Goal: Task Accomplishment & Management: Complete application form

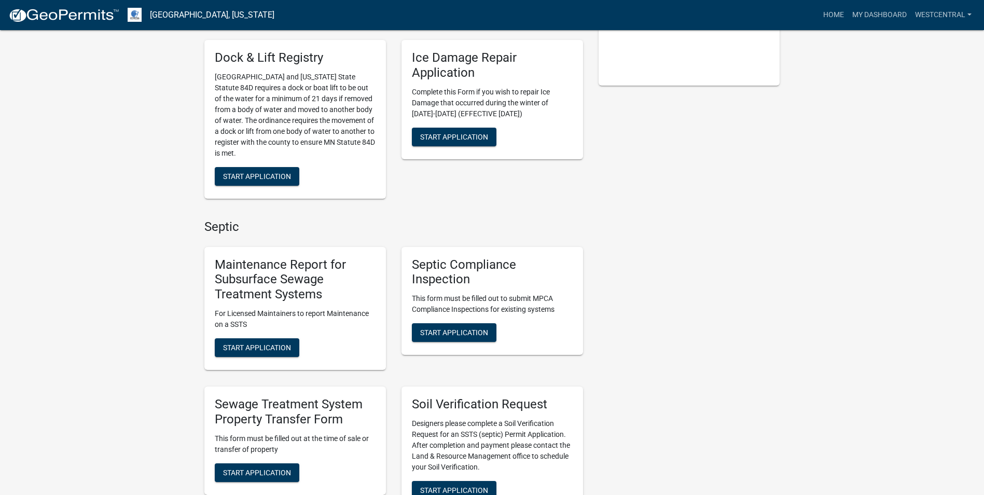
scroll to position [363, 0]
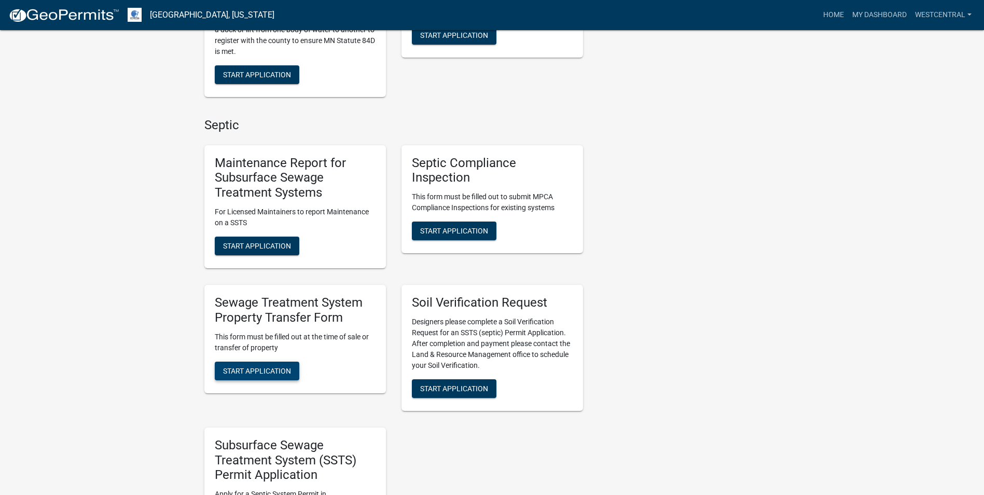
click at [274, 366] on button "Start Application" at bounding box center [257, 370] width 85 height 19
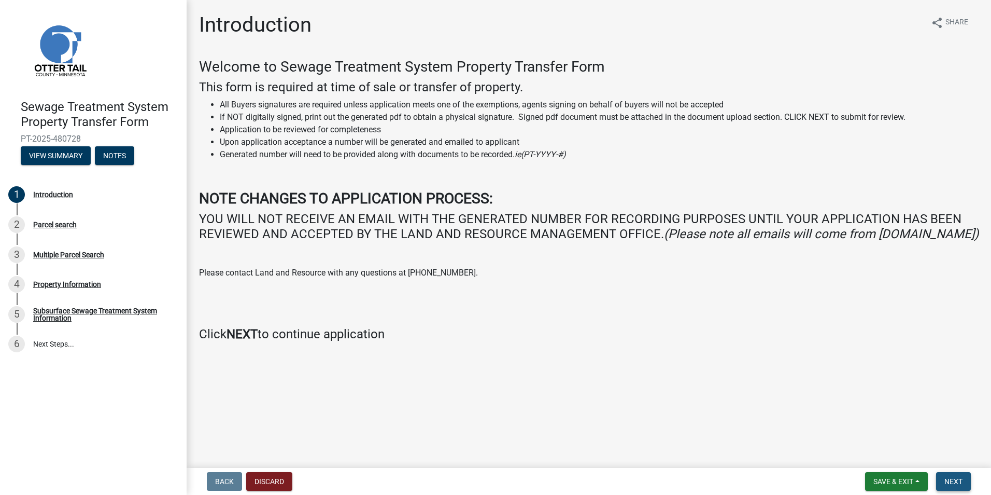
drag, startPoint x: 958, startPoint y: 486, endPoint x: 715, endPoint y: 428, distance: 250.6
click at [958, 485] on button "Next" at bounding box center [954, 481] width 35 height 19
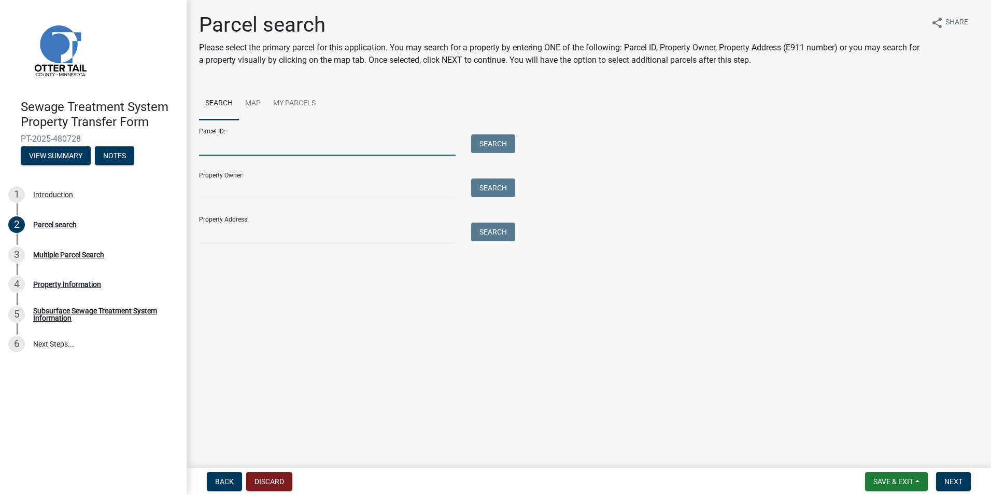
click at [233, 149] on input "Parcel ID:" at bounding box center [327, 144] width 257 height 21
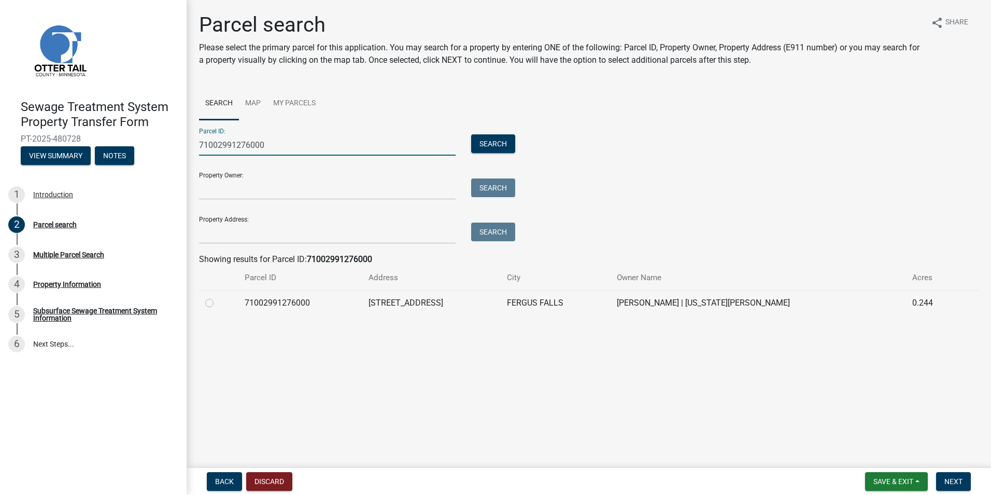
type input "71002991276000"
click at [218, 297] on label at bounding box center [218, 297] width 0 height 0
click at [218, 303] on input "radio" at bounding box center [221, 300] width 7 height 7
radio input "true"
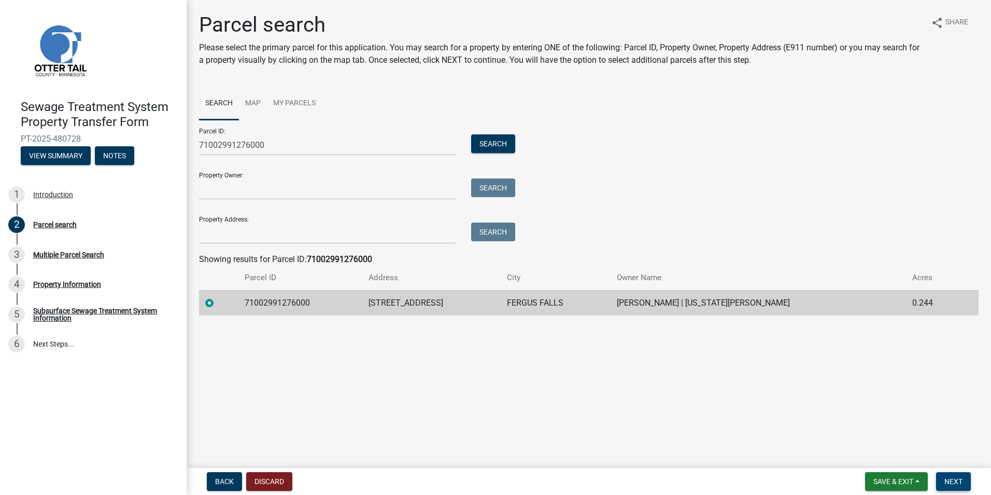
click at [960, 476] on button "Next" at bounding box center [954, 481] width 35 height 19
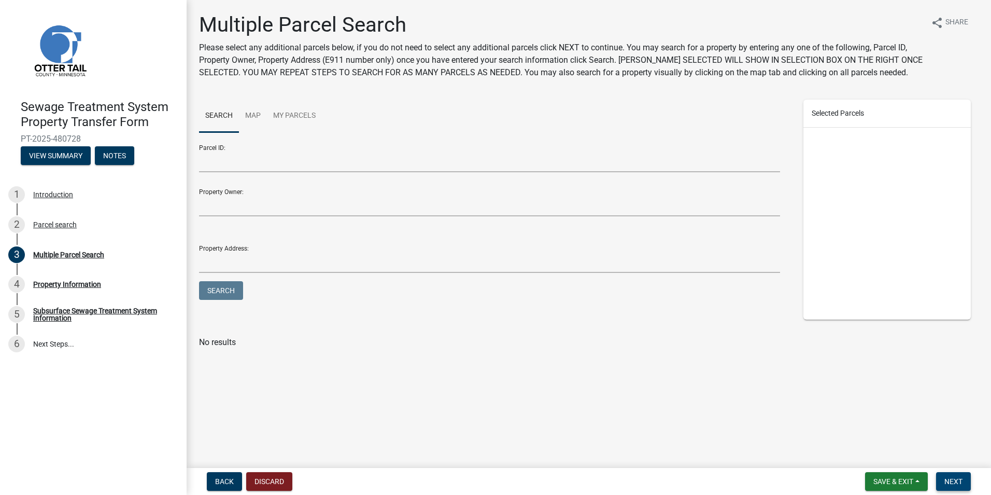
click at [949, 477] on span "Next" at bounding box center [954, 481] width 18 height 8
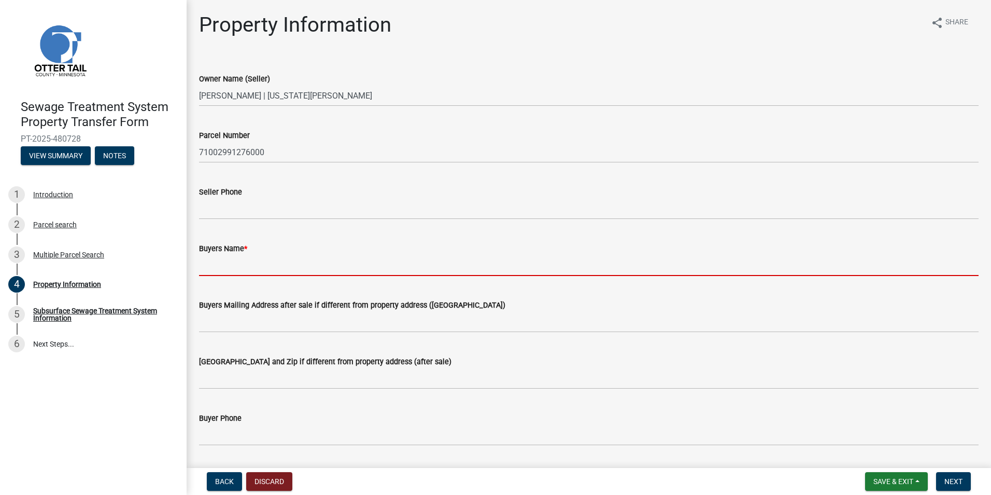
click at [217, 269] on input "Buyers Name *" at bounding box center [589, 265] width 780 height 21
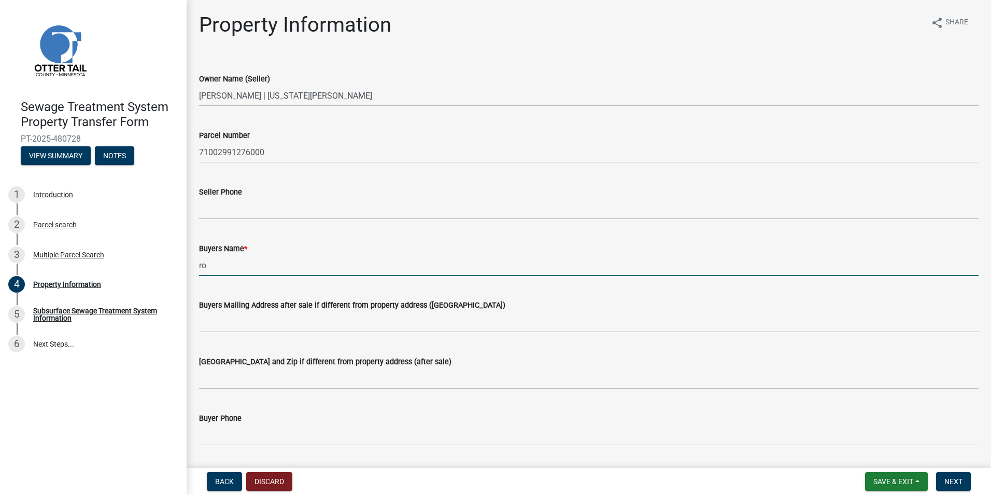
type input "r"
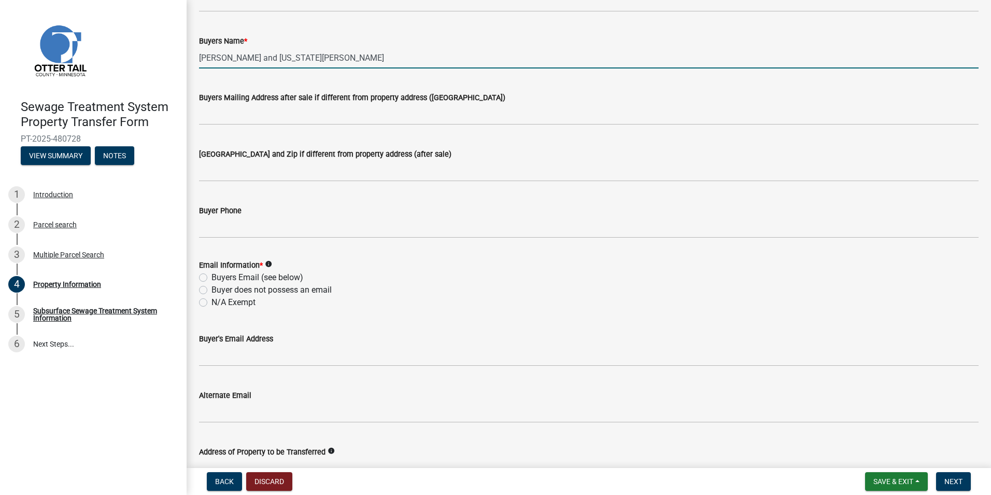
scroll to position [415, 0]
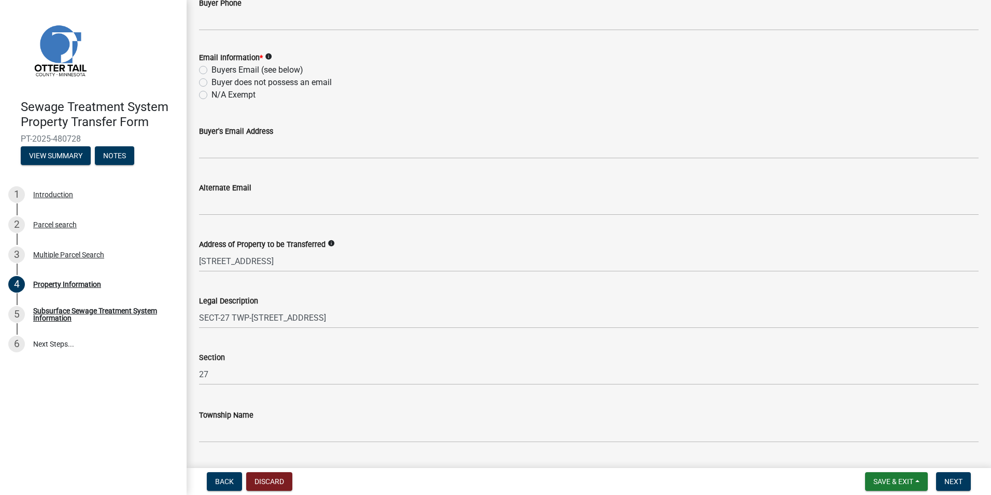
type input "[PERSON_NAME] and [US_STATE][PERSON_NAME]"
drag, startPoint x: 201, startPoint y: 94, endPoint x: 431, endPoint y: 264, distance: 285.8
click at [212, 94] on label "N/A Exempt" at bounding box center [234, 95] width 44 height 12
click at [212, 94] on input "N/A Exempt" at bounding box center [215, 92] width 7 height 7
radio input "true"
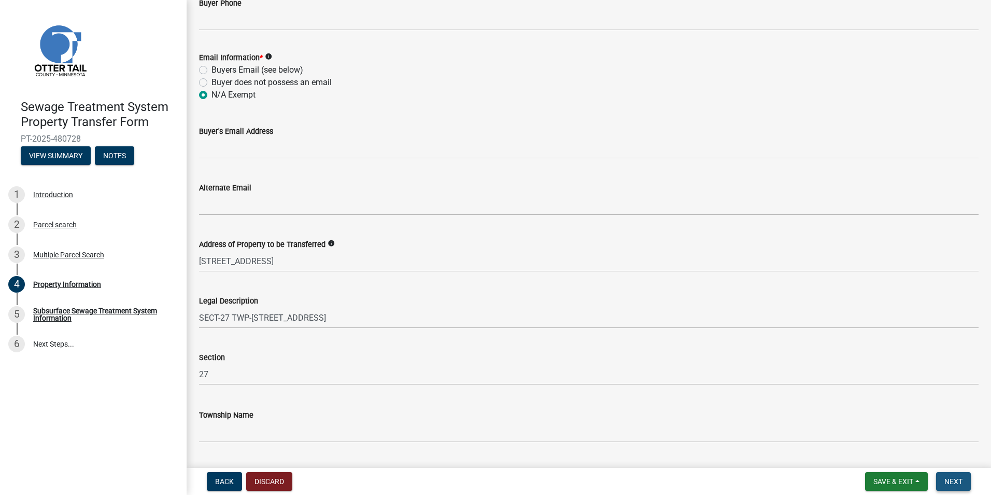
click at [953, 483] on span "Next" at bounding box center [954, 481] width 18 height 8
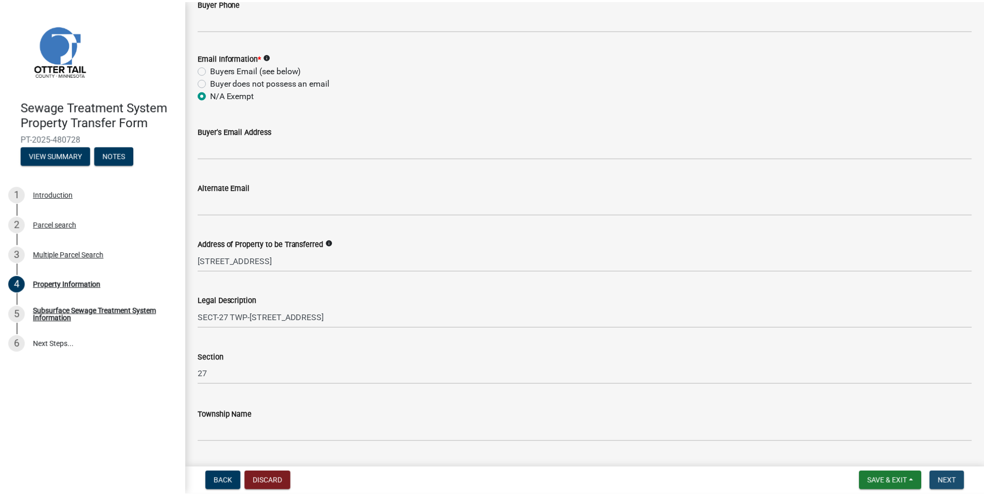
scroll to position [0, 0]
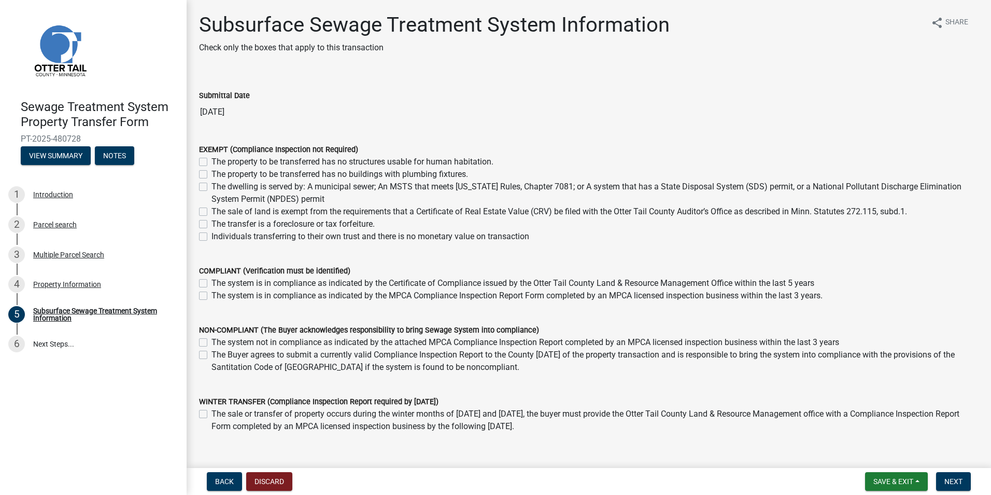
click at [212, 185] on label "The dwelling is served by: A municipal sewer; An MSTS that meets [US_STATE] Rul…" at bounding box center [595, 192] width 767 height 25
click at [212, 185] on input "The dwelling is served by: A municipal sewer; An MSTS that meets [US_STATE] Rul…" at bounding box center [215, 183] width 7 height 7
checkbox input "true"
checkbox input "false"
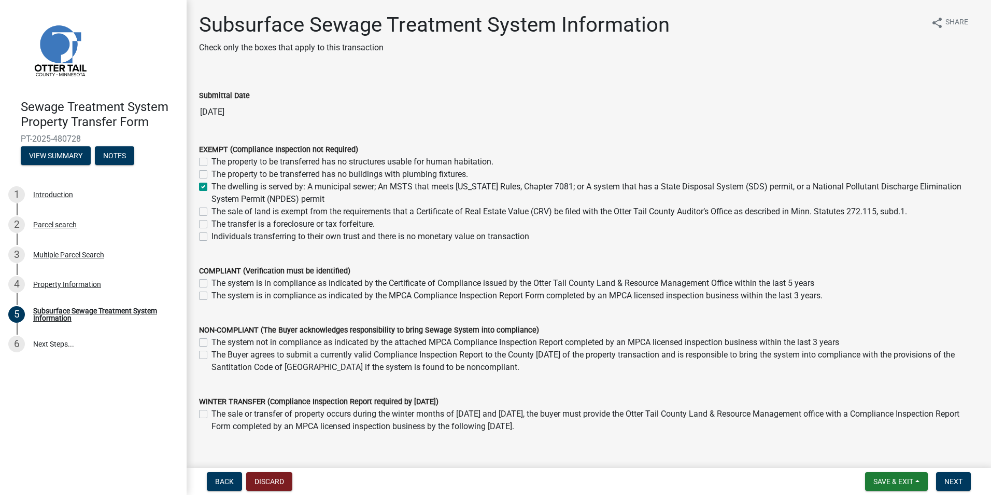
checkbox input "true"
checkbox input "false"
click at [950, 479] on span "Next" at bounding box center [954, 481] width 18 height 8
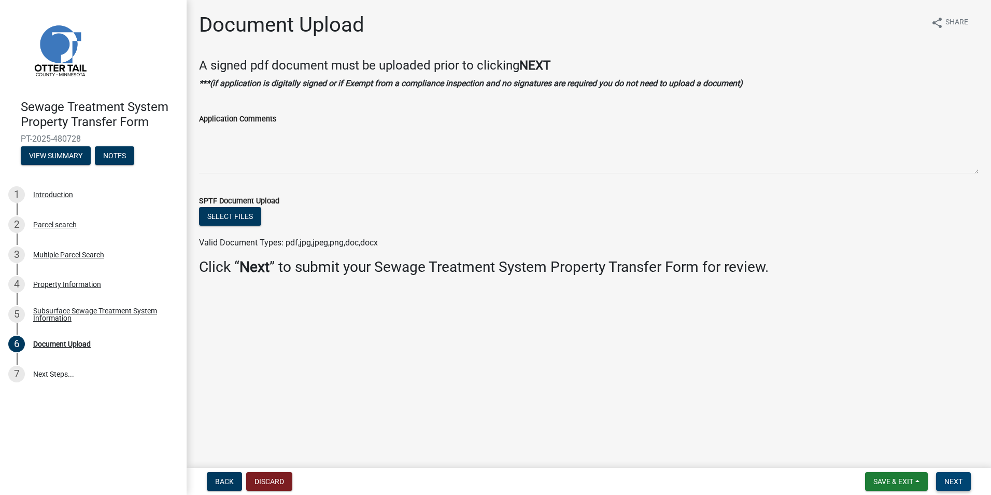
click at [964, 478] on button "Next" at bounding box center [954, 481] width 35 height 19
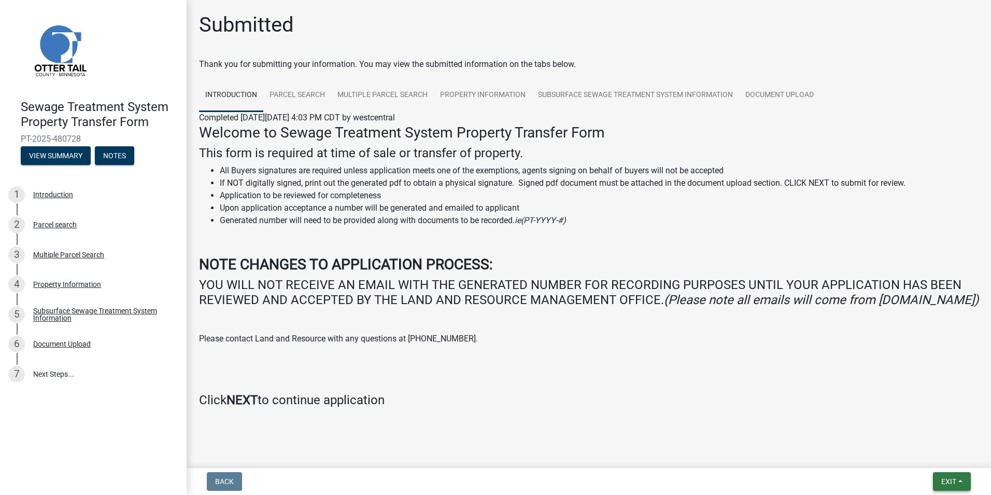
click at [948, 474] on button "Exit" at bounding box center [952, 481] width 38 height 19
click at [921, 450] on button "Save & Exit" at bounding box center [929, 454] width 83 height 25
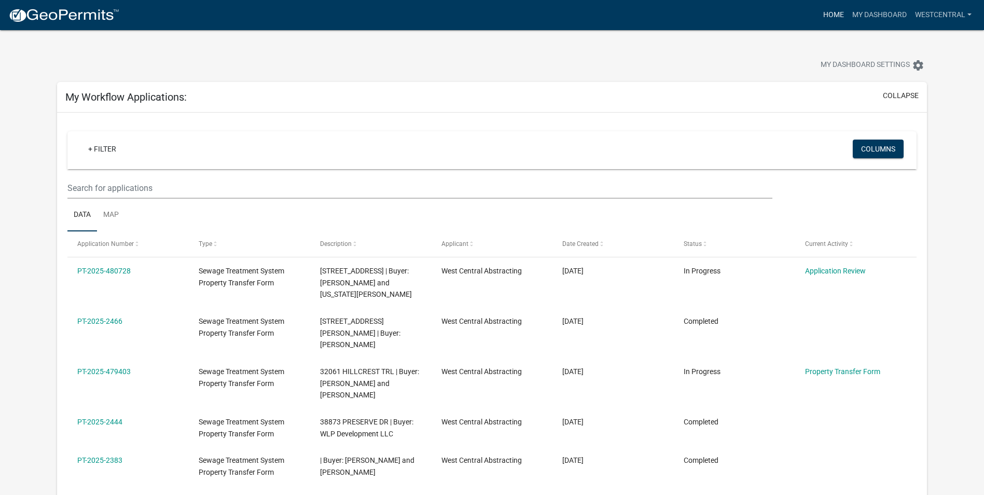
click at [825, 14] on link "Home" at bounding box center [833, 15] width 29 height 20
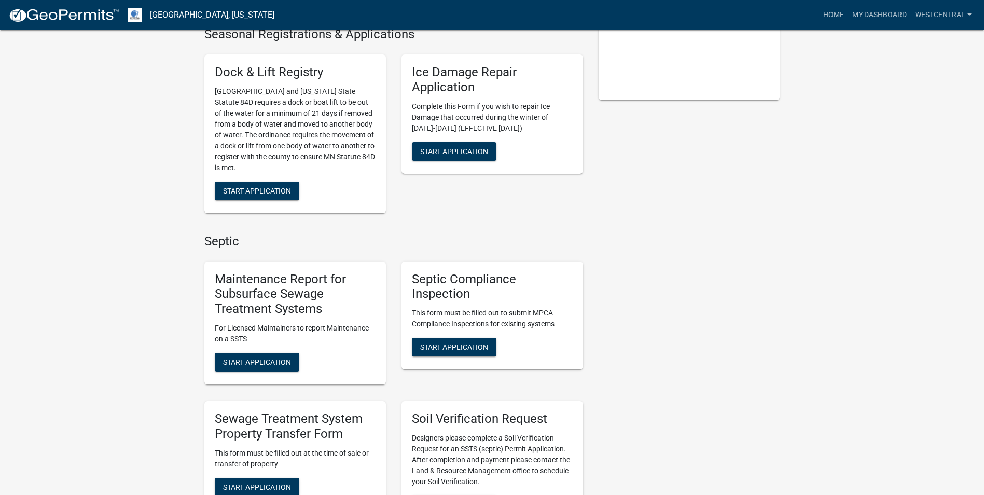
scroll to position [363, 0]
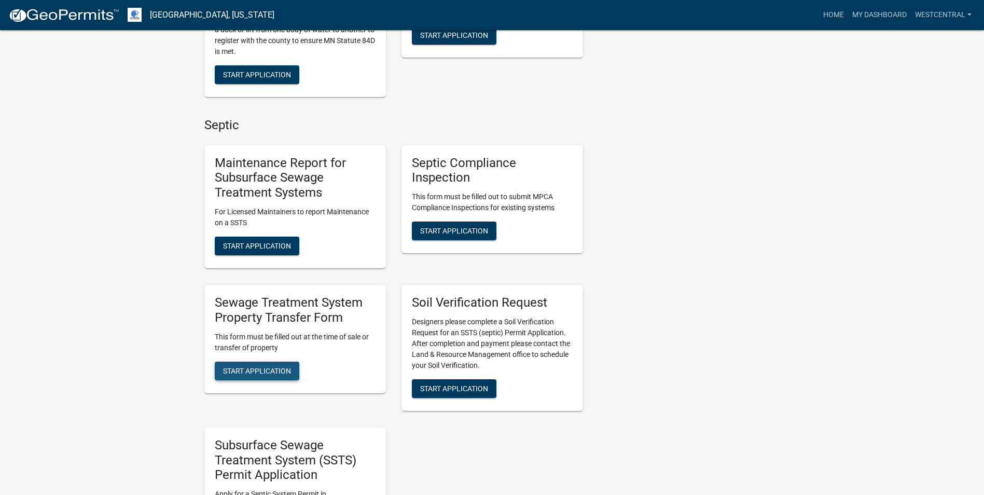
click at [254, 375] on button "Start Application" at bounding box center [257, 370] width 85 height 19
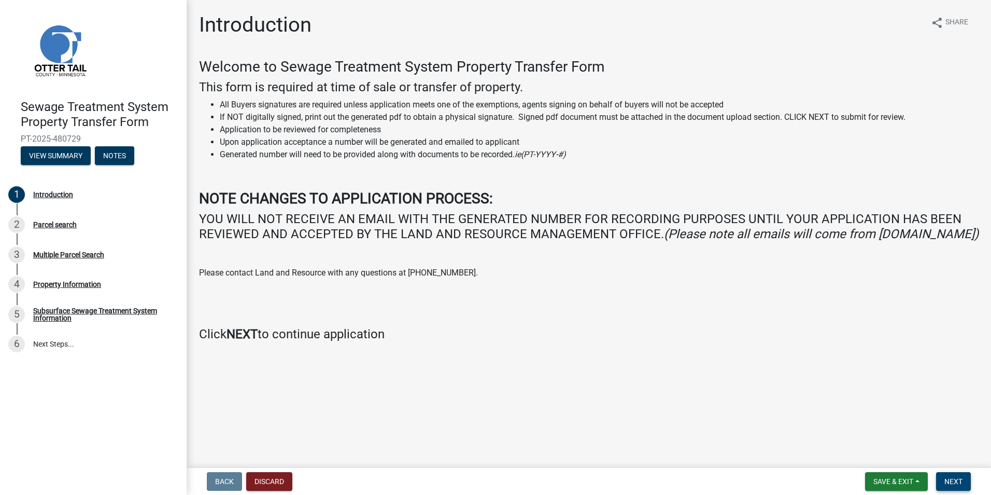
click at [943, 481] on button "Next" at bounding box center [954, 481] width 35 height 19
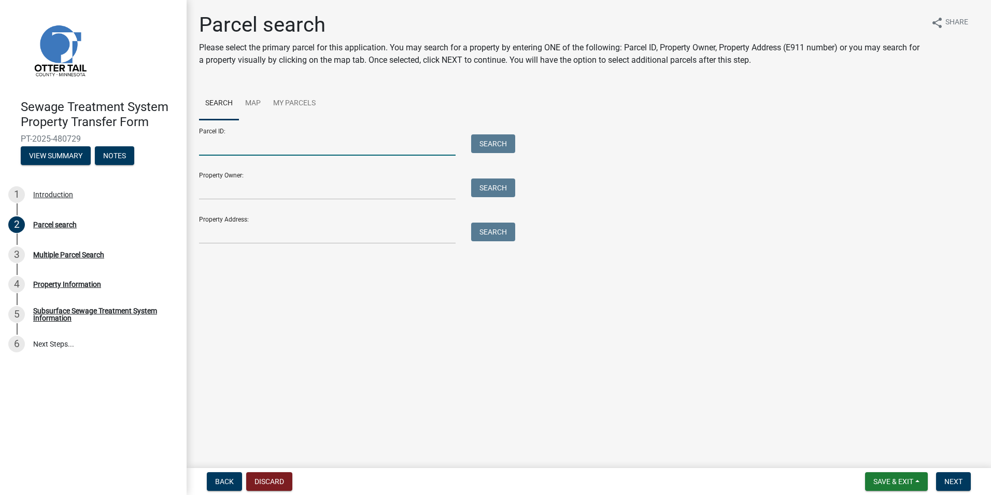
click at [202, 147] on input "Parcel ID:" at bounding box center [327, 144] width 257 height 21
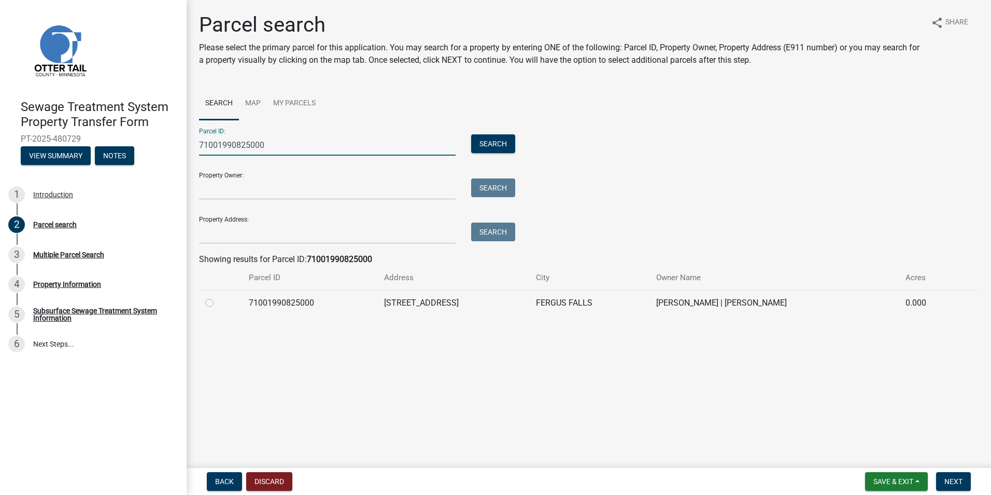
type input "71001990825000"
click at [218, 297] on label at bounding box center [218, 297] width 0 height 0
click at [218, 301] on input "radio" at bounding box center [221, 300] width 7 height 7
radio input "true"
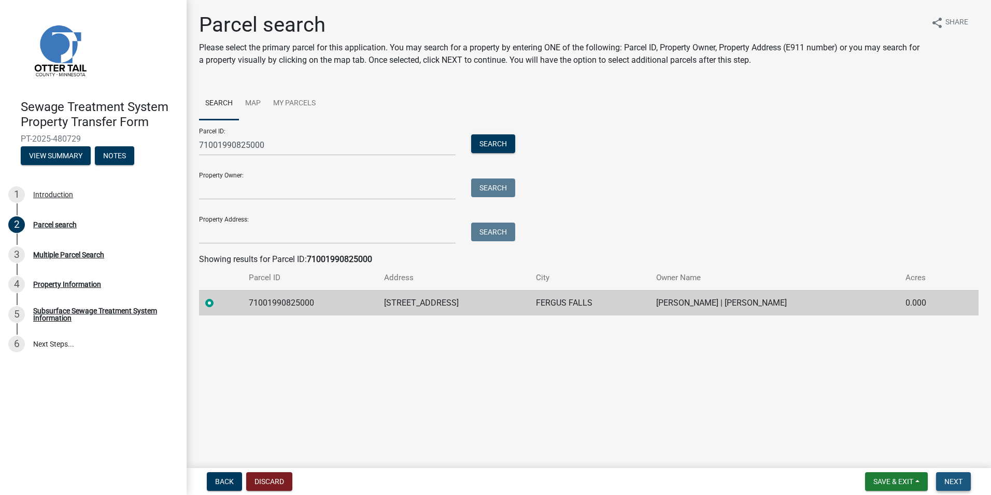
click at [955, 479] on span "Next" at bounding box center [954, 481] width 18 height 8
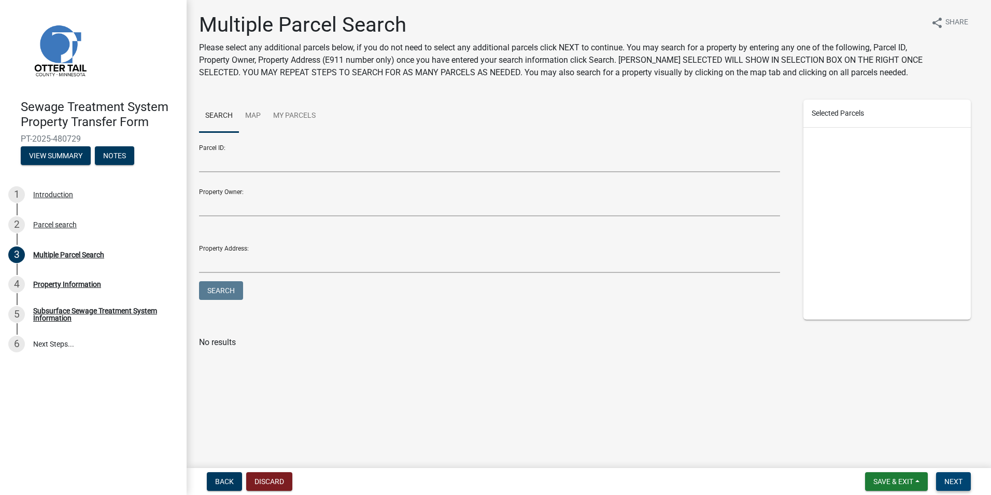
click at [953, 483] on span "Next" at bounding box center [954, 481] width 18 height 8
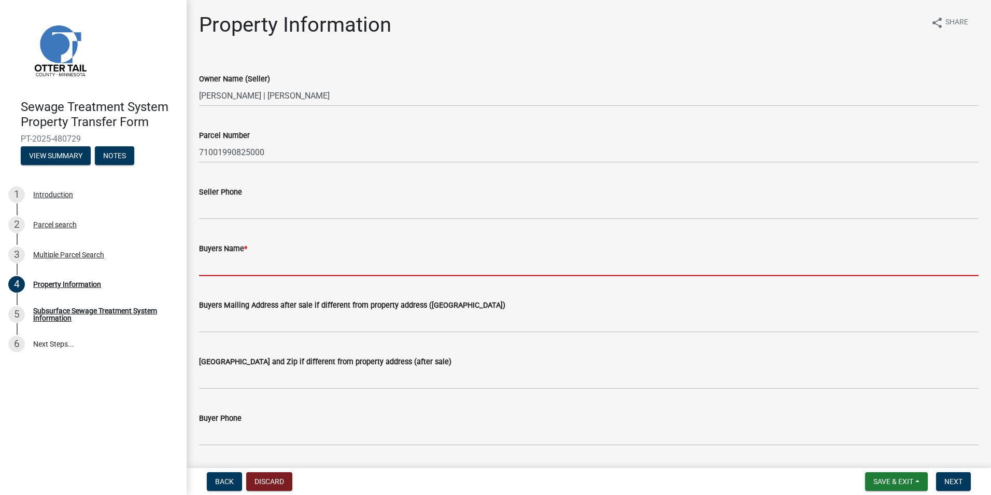
click at [224, 269] on input "Buyers Name *" at bounding box center [589, 265] width 780 height 21
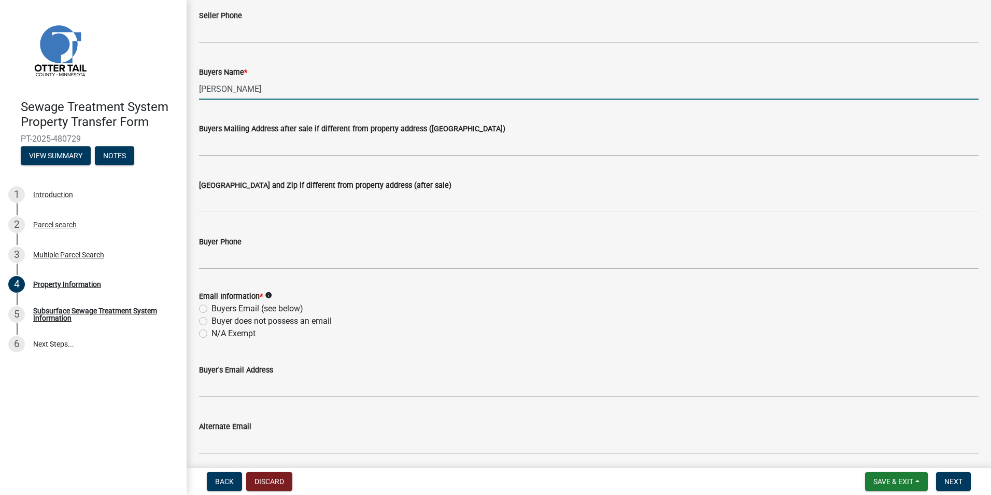
scroll to position [207, 0]
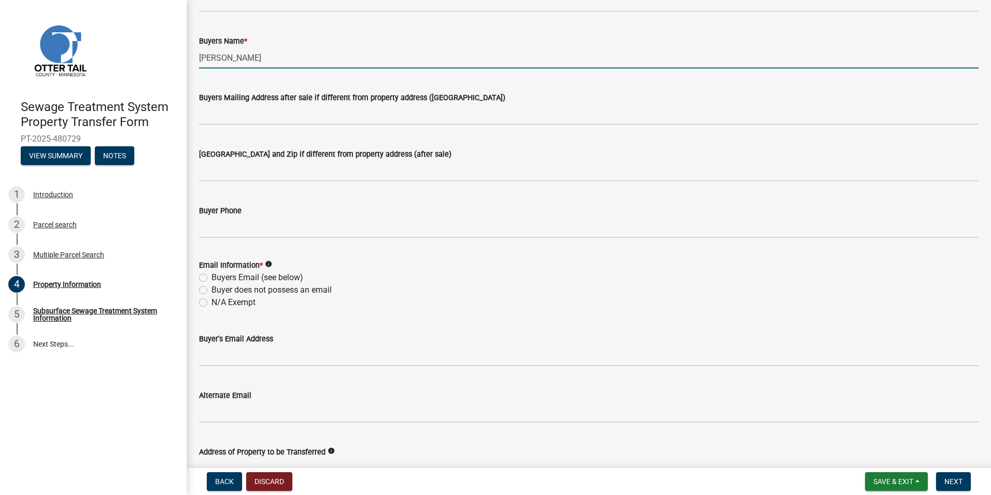
type input "[PERSON_NAME]"
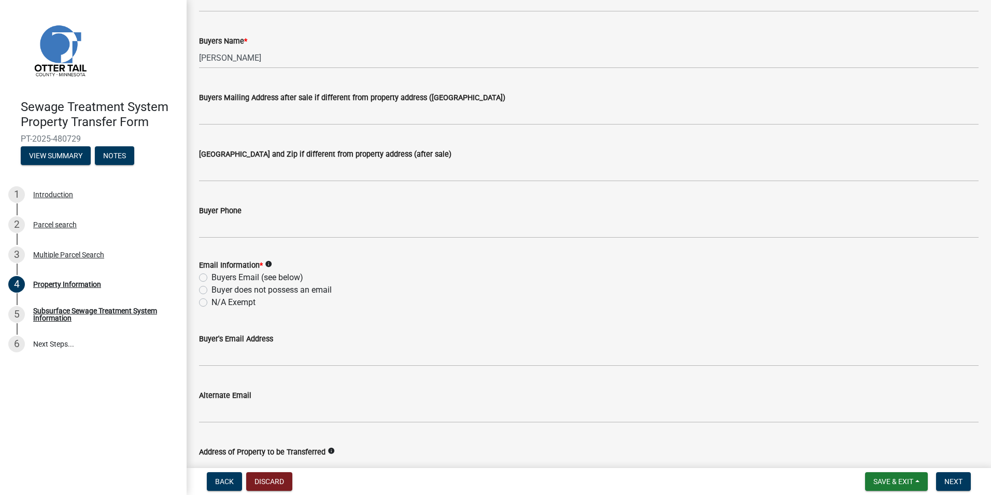
click at [212, 303] on label "N/A Exempt" at bounding box center [234, 302] width 44 height 12
click at [212, 303] on input "N/A Exempt" at bounding box center [215, 299] width 7 height 7
radio input "true"
click at [950, 482] on span "Next" at bounding box center [954, 481] width 18 height 8
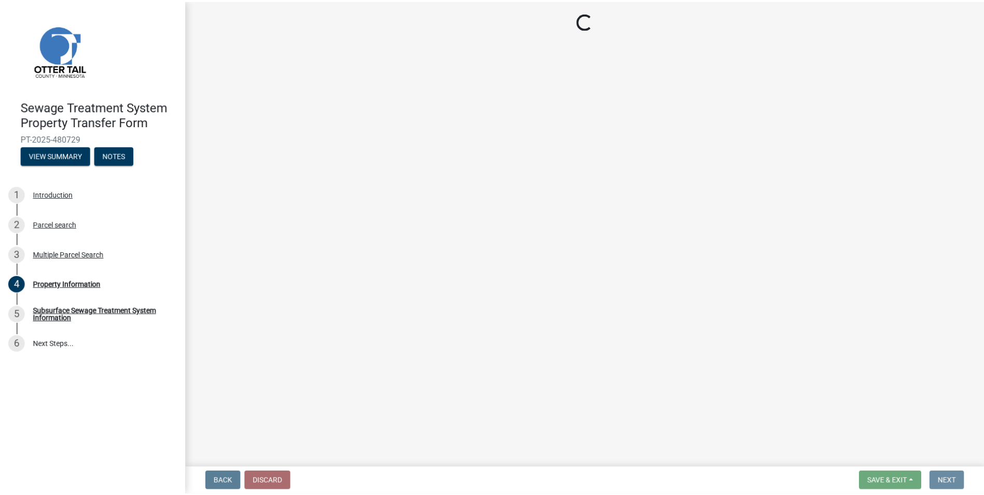
scroll to position [0, 0]
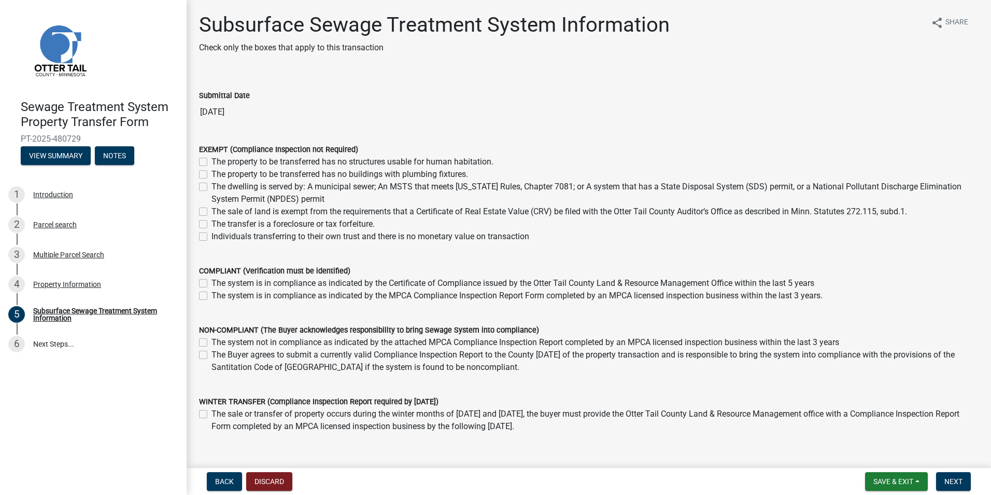
drag, startPoint x: 203, startPoint y: 187, endPoint x: 374, endPoint y: 257, distance: 185.1
click at [212, 186] on label "The dwelling is served by: A municipal sewer; An MSTS that meets [US_STATE] Rul…" at bounding box center [595, 192] width 767 height 25
click at [212, 186] on input "The dwelling is served by: A municipal sewer; An MSTS that meets [US_STATE] Rul…" at bounding box center [215, 183] width 7 height 7
checkbox input "true"
checkbox input "false"
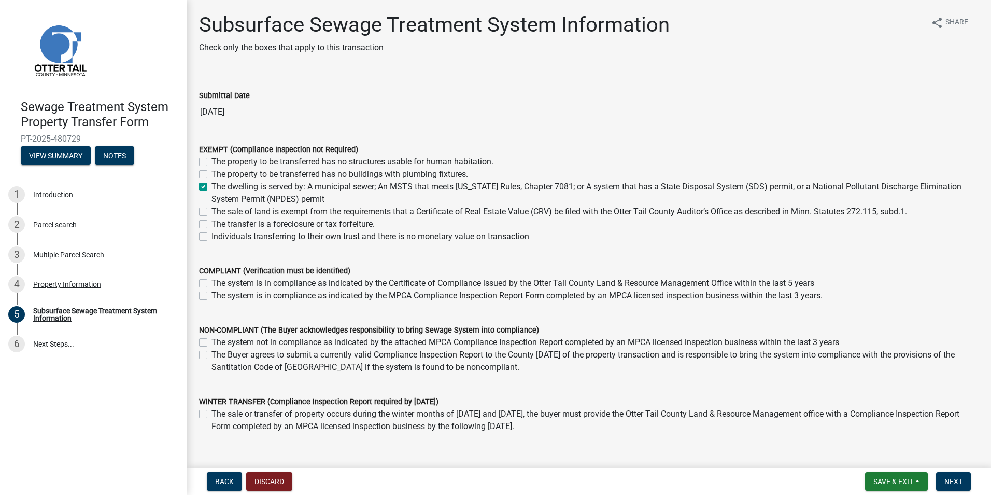
checkbox input "false"
checkbox input "true"
checkbox input "false"
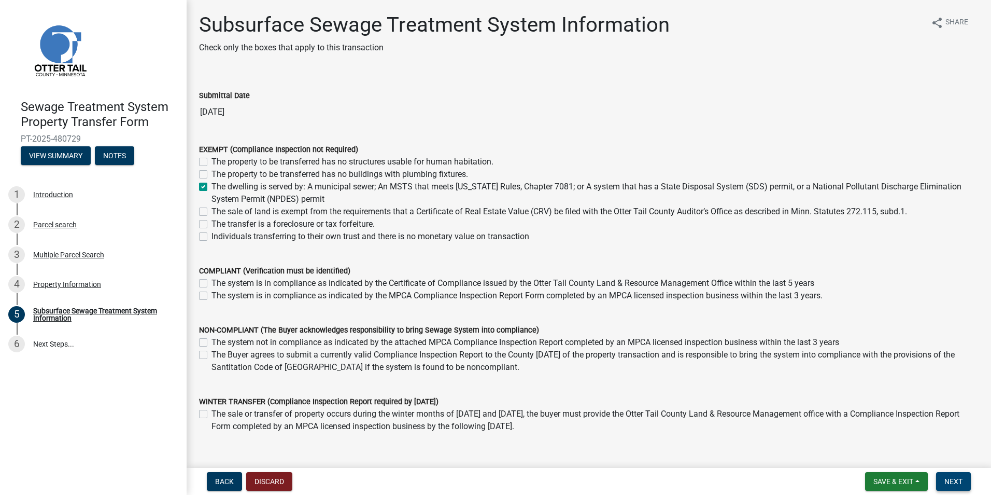
click at [962, 484] on span "Next" at bounding box center [954, 481] width 18 height 8
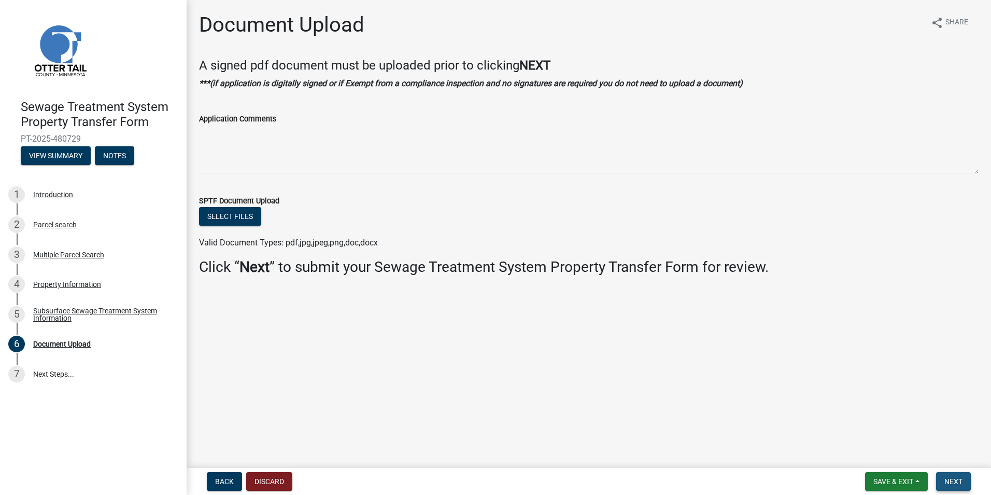
click at [962, 481] on span "Next" at bounding box center [954, 481] width 18 height 8
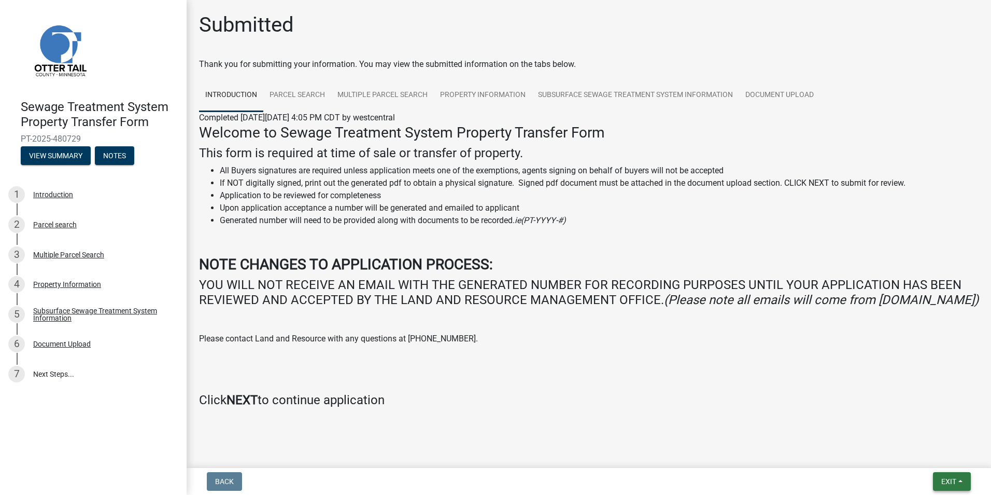
click at [942, 481] on span "Exit" at bounding box center [949, 481] width 15 height 8
click at [930, 456] on button "Save & Exit" at bounding box center [929, 454] width 83 height 25
